Goal: Book appointment/travel/reservation

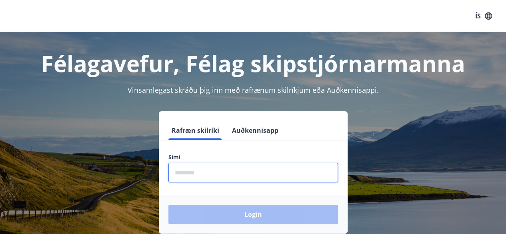
click at [185, 168] on input "phone" at bounding box center [253, 173] width 170 height 20
type input "********"
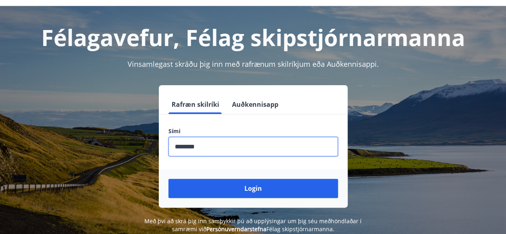
scroll to position [27, 0]
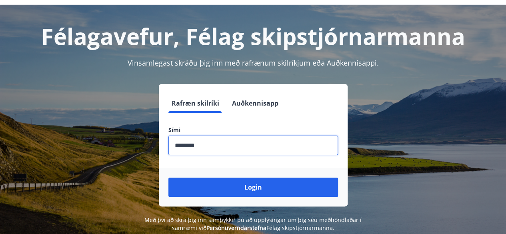
click at [226, 192] on button "Login" at bounding box center [253, 187] width 170 height 19
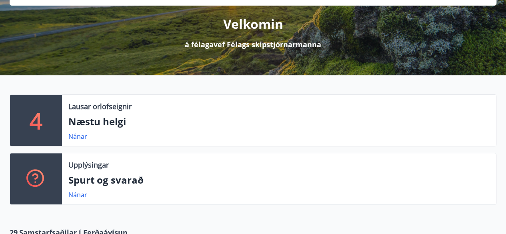
scroll to position [96, 0]
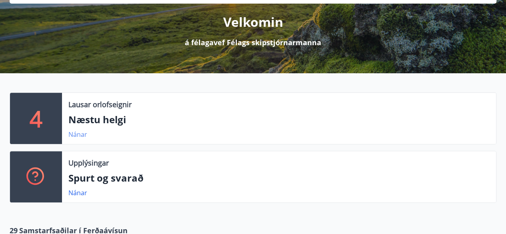
click at [78, 133] on link "Nánar" at bounding box center [77, 134] width 19 height 9
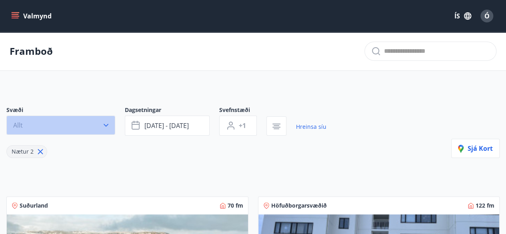
click at [78, 133] on button "Allt" at bounding box center [60, 125] width 109 height 19
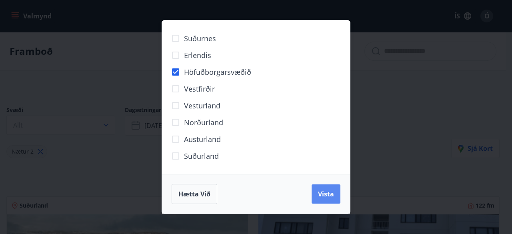
click at [322, 198] on span "Vista" at bounding box center [326, 194] width 16 height 9
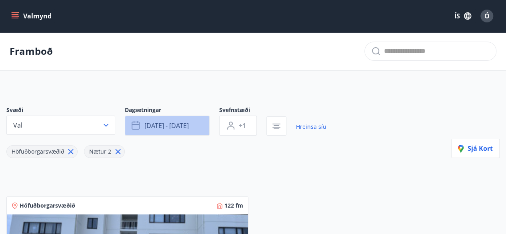
click at [151, 124] on span "sep 19 - sep 22" at bounding box center [166, 125] width 44 height 9
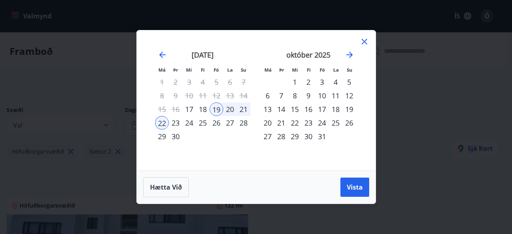
click at [189, 124] on div "24" at bounding box center [189, 123] width 14 height 14
click at [216, 126] on div "26" at bounding box center [217, 123] width 14 height 14
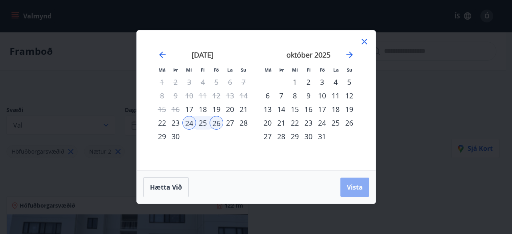
click at [355, 184] on span "Vista" at bounding box center [355, 187] width 16 height 9
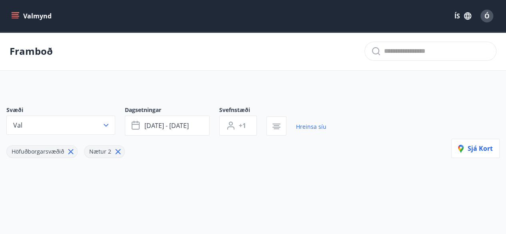
click at [14, 15] on icon "menu" at bounding box center [15, 14] width 7 height 1
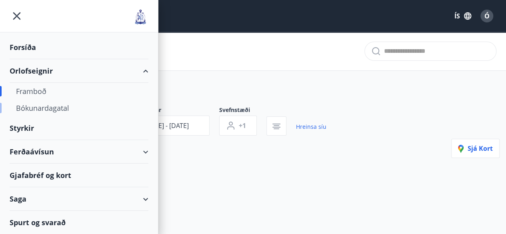
click at [30, 109] on div "Bókunardagatal" at bounding box center [79, 108] width 126 height 17
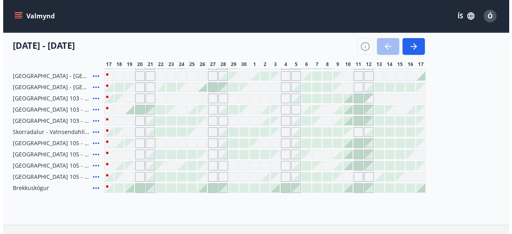
scroll to position [186, 0]
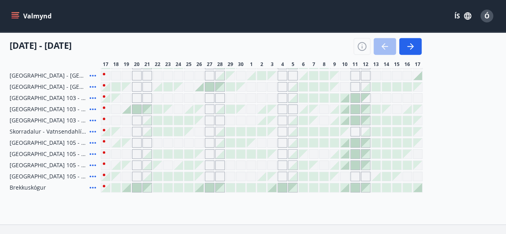
click at [180, 141] on div "Gráir dagar eru ekki bókanlegir" at bounding box center [179, 143] width 10 height 10
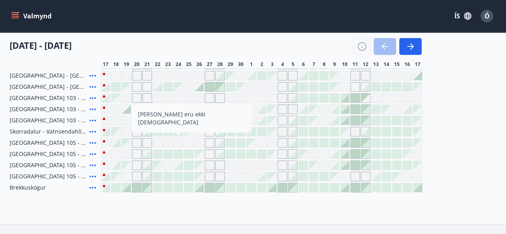
click at [177, 189] on div at bounding box center [178, 187] width 9 height 9
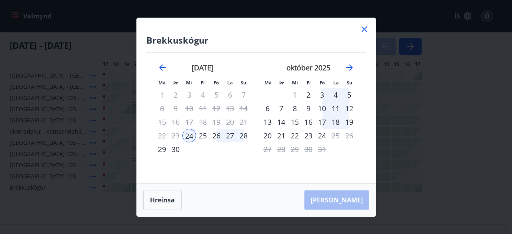
click at [216, 135] on div "26" at bounding box center [217, 136] width 14 height 14
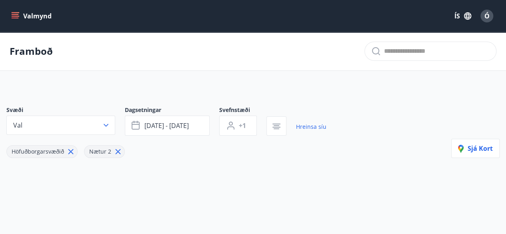
click at [16, 14] on icon "menu" at bounding box center [15, 14] width 7 height 1
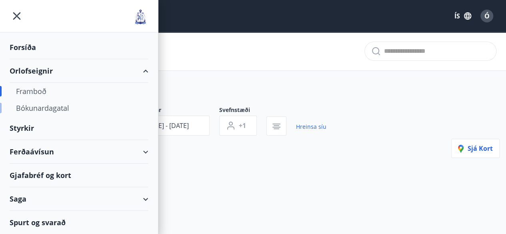
click at [51, 110] on div "Bókunardagatal" at bounding box center [79, 108] width 126 height 17
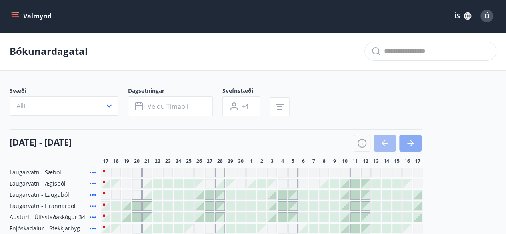
click at [409, 146] on icon "button" at bounding box center [410, 143] width 10 height 10
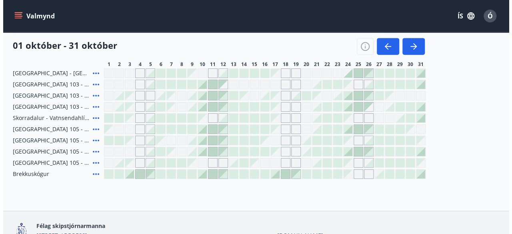
scroll to position [200, 0]
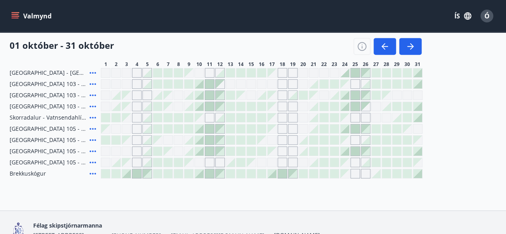
click at [345, 107] on div at bounding box center [344, 106] width 9 height 9
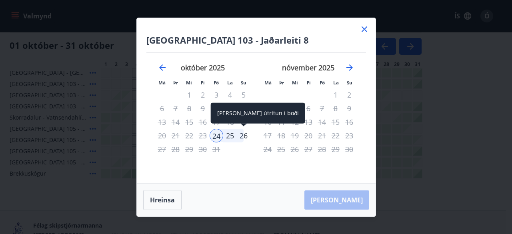
click at [246, 136] on div "26" at bounding box center [244, 136] width 14 height 14
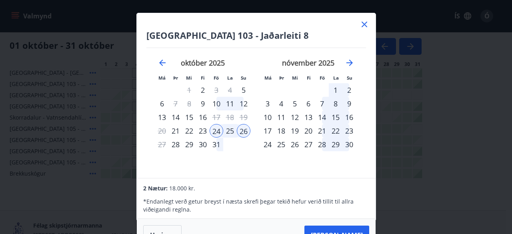
click at [365, 21] on icon at bounding box center [364, 25] width 10 height 10
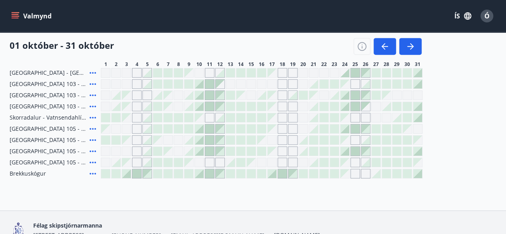
click at [345, 151] on div at bounding box center [344, 151] width 9 height 9
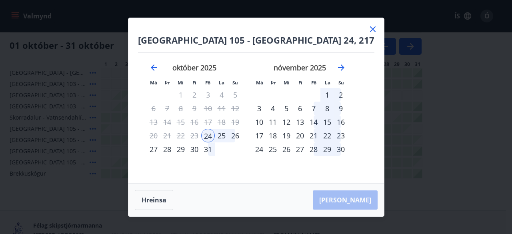
click at [242, 136] on div "26" at bounding box center [235, 136] width 14 height 14
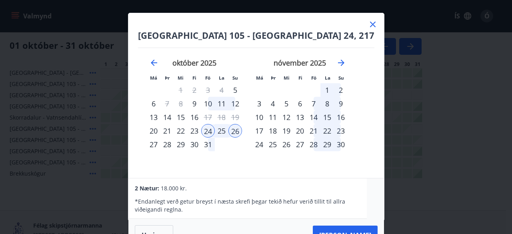
scroll to position [0, 0]
click at [370, 23] on icon at bounding box center [373, 25] width 6 height 6
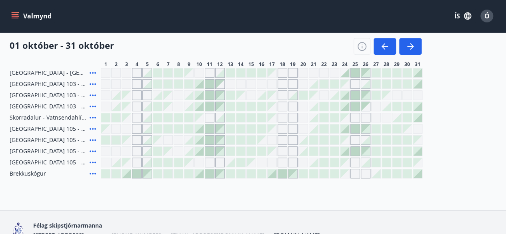
click at [334, 130] on div at bounding box center [334, 128] width 9 height 9
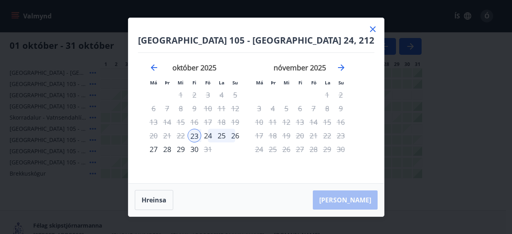
click at [242, 135] on div "26" at bounding box center [235, 136] width 14 height 14
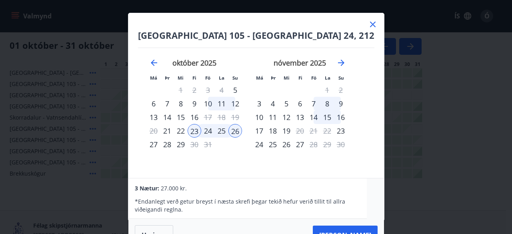
click at [370, 23] on icon at bounding box center [373, 25] width 6 height 6
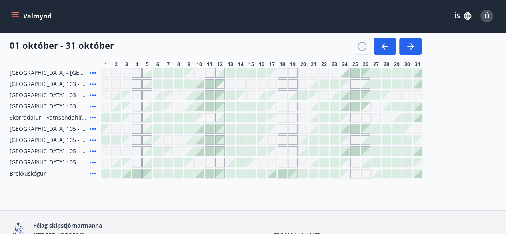
click at [93, 151] on icon at bounding box center [93, 151] width 6 height 2
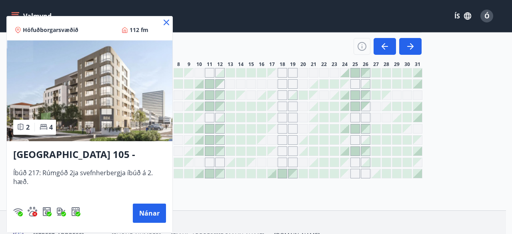
click at [164, 21] on icon at bounding box center [167, 23] width 10 height 10
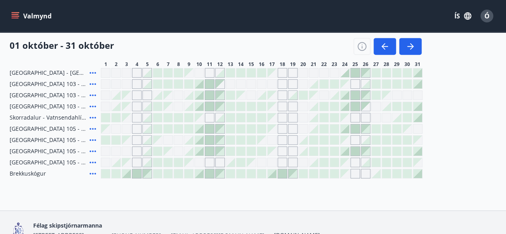
click at [332, 150] on div at bounding box center [334, 151] width 9 height 9
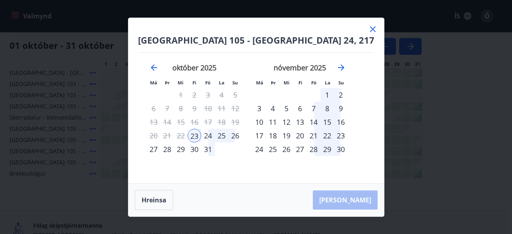
click at [242, 137] on div "26" at bounding box center [235, 136] width 14 height 14
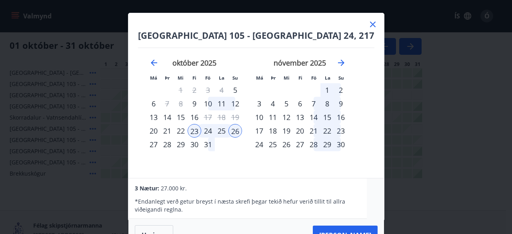
click at [284, 210] on p "* Endanlegt verð getur breyst í næsta skrefi þegar tekið hefur verið tillit til…" at bounding box center [248, 206] width 226 height 16
click at [335, 232] on button "Taka Frá" at bounding box center [345, 235] width 65 height 19
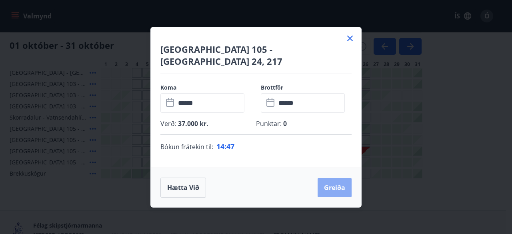
click at [340, 182] on button "Greiða" at bounding box center [335, 187] width 34 height 19
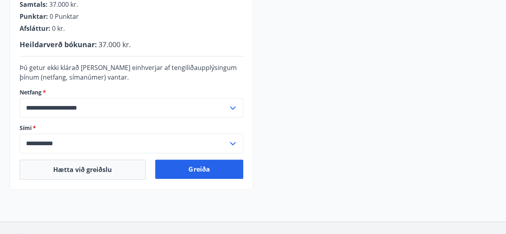
scroll to position [242, 0]
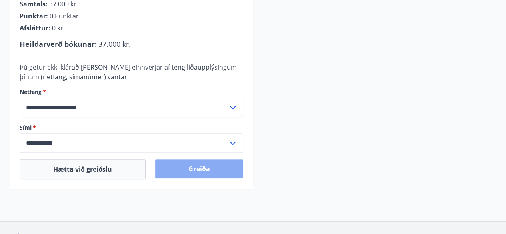
click at [208, 170] on button "Greiða" at bounding box center [199, 168] width 88 height 19
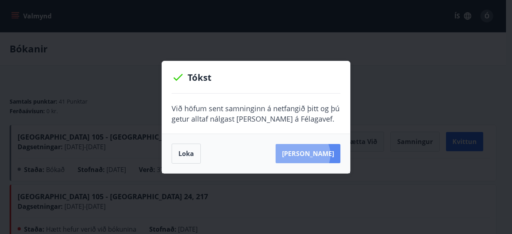
click at [315, 154] on button "[PERSON_NAME]" at bounding box center [308, 153] width 65 height 19
click at [305, 155] on button "[PERSON_NAME]" at bounding box center [308, 153] width 65 height 19
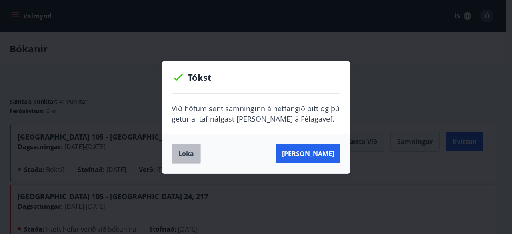
click at [178, 155] on button "Loka" at bounding box center [186, 154] width 29 height 20
